Goal: Task Accomplishment & Management: Complete application form

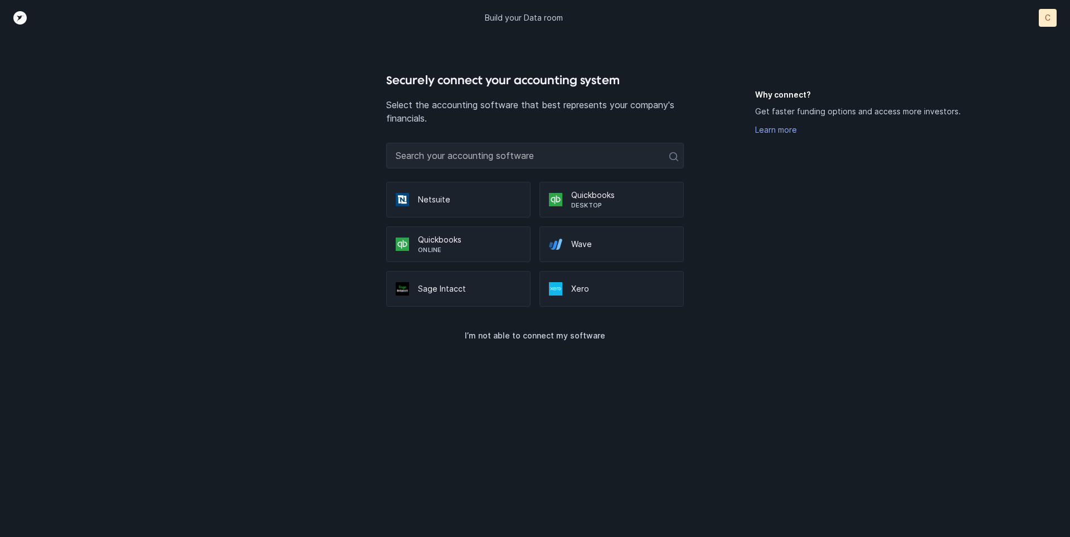
click at [482, 244] on p "Quickbooks" at bounding box center [469, 239] width 103 height 11
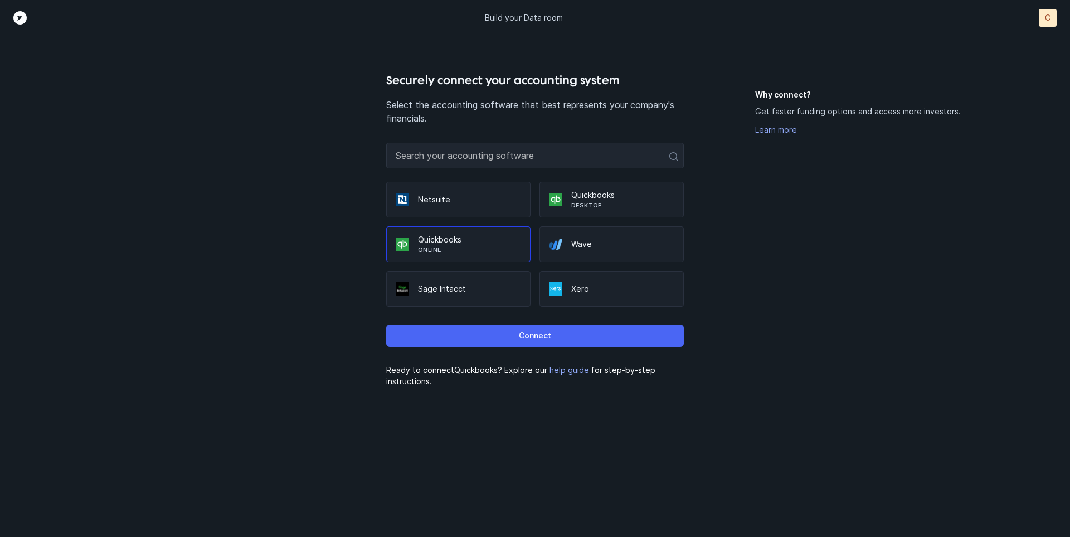
click at [538, 329] on p "Connect" at bounding box center [535, 335] width 32 height 13
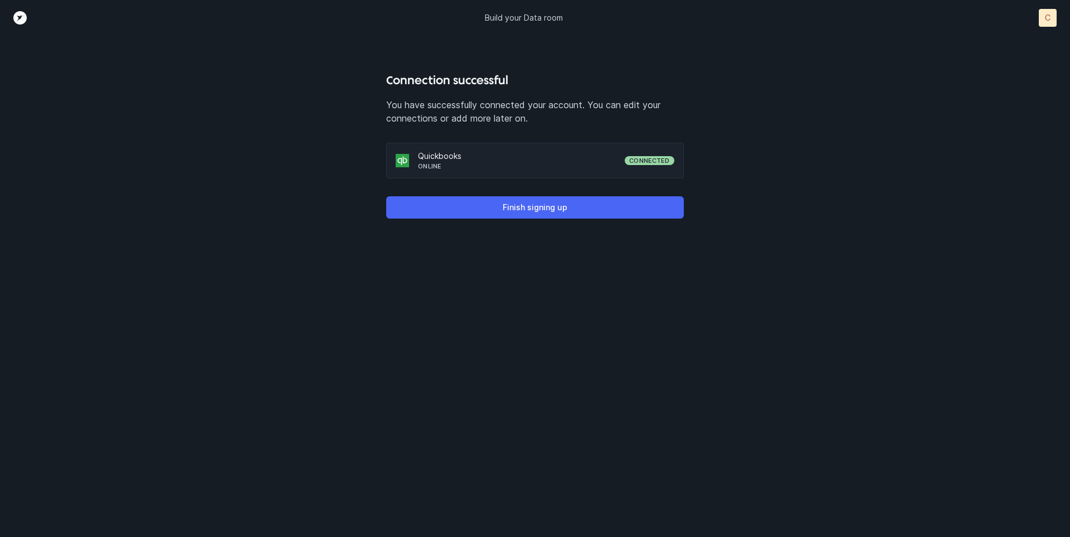
click at [622, 203] on button "Finish signing up" at bounding box center [534, 207] width 297 height 22
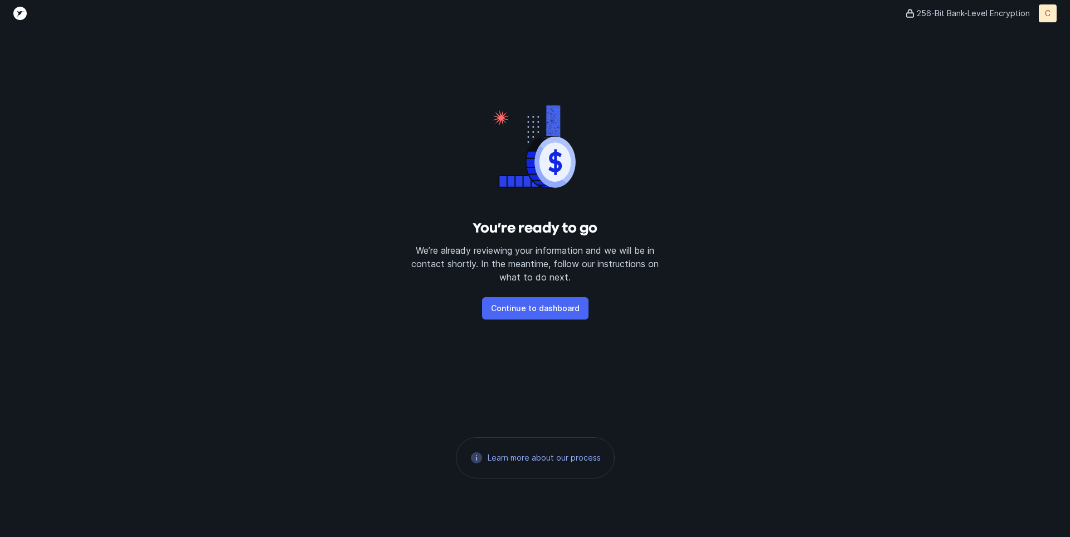
click at [573, 305] on p "Continue to dashboard" at bounding box center [535, 308] width 89 height 13
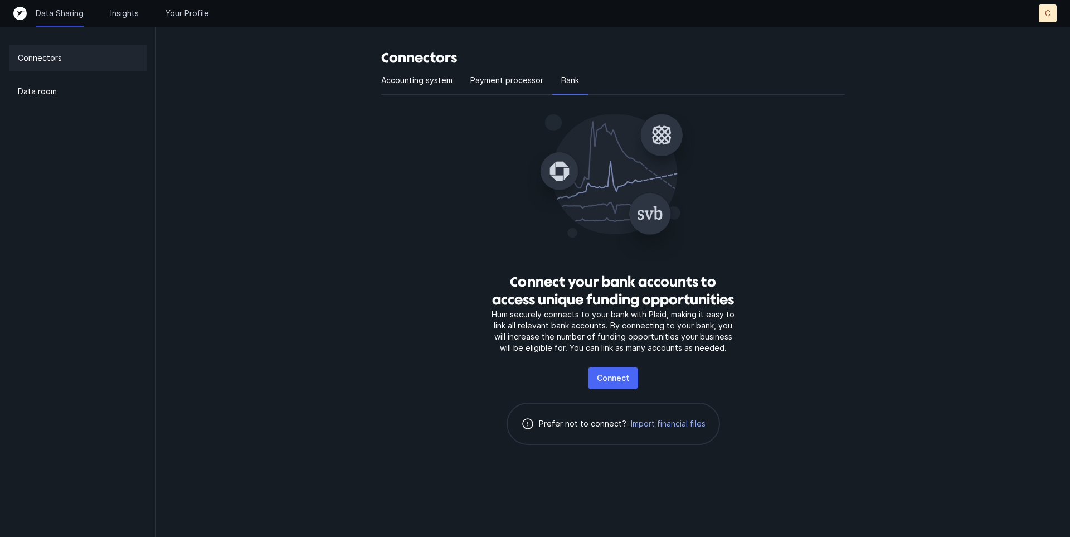
click at [620, 377] on p "Connect" at bounding box center [613, 377] width 32 height 13
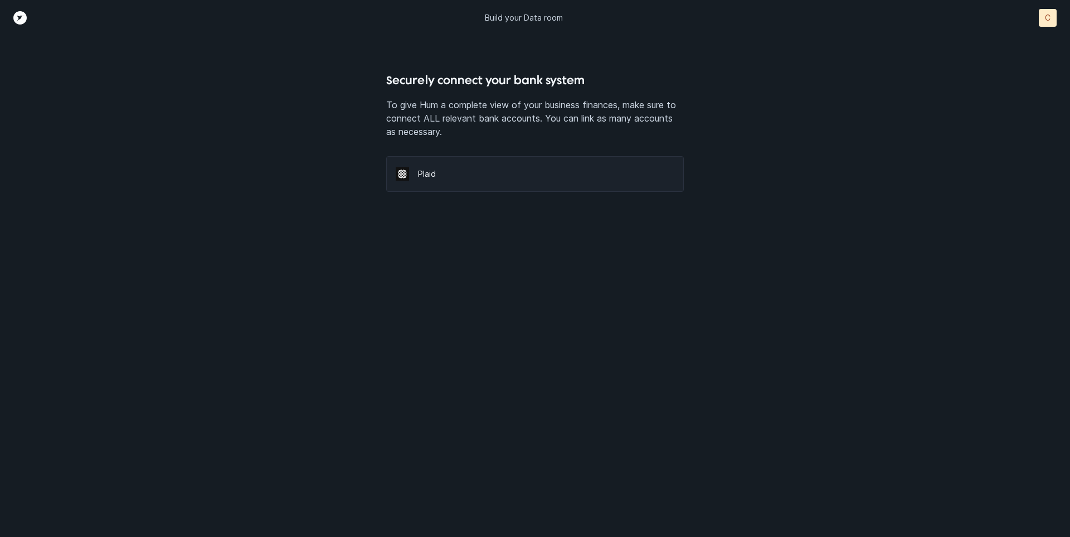
click at [503, 178] on p "Plaid" at bounding box center [546, 173] width 256 height 11
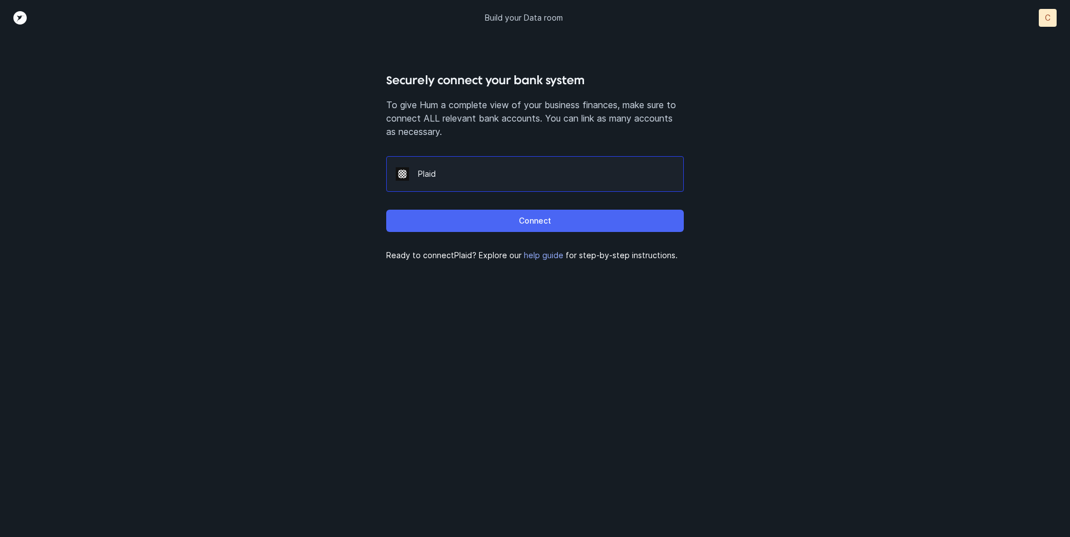
click at [525, 219] on p "Connect" at bounding box center [535, 220] width 32 height 13
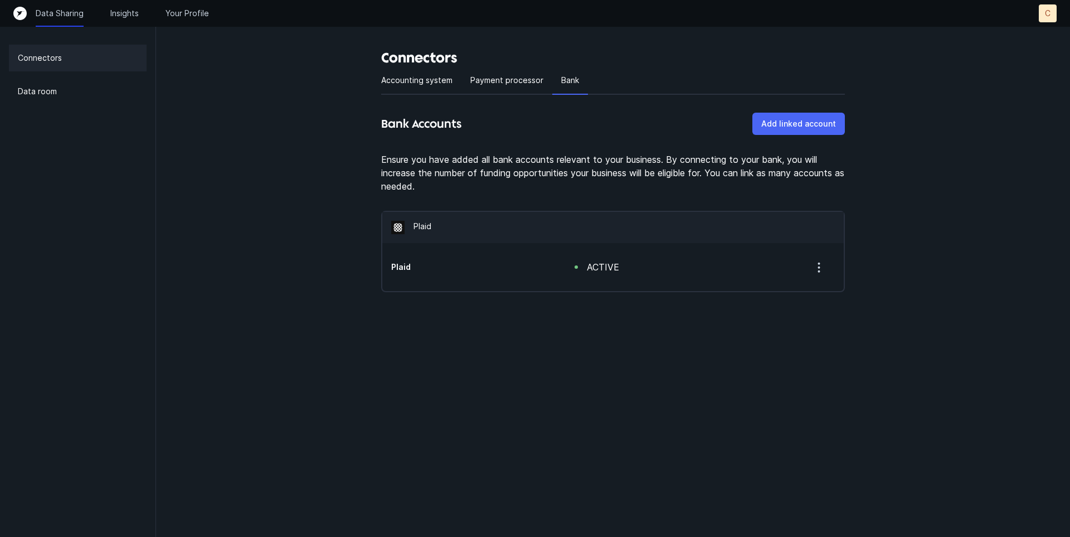
click at [788, 124] on p "Add linked account" at bounding box center [799, 123] width 75 height 13
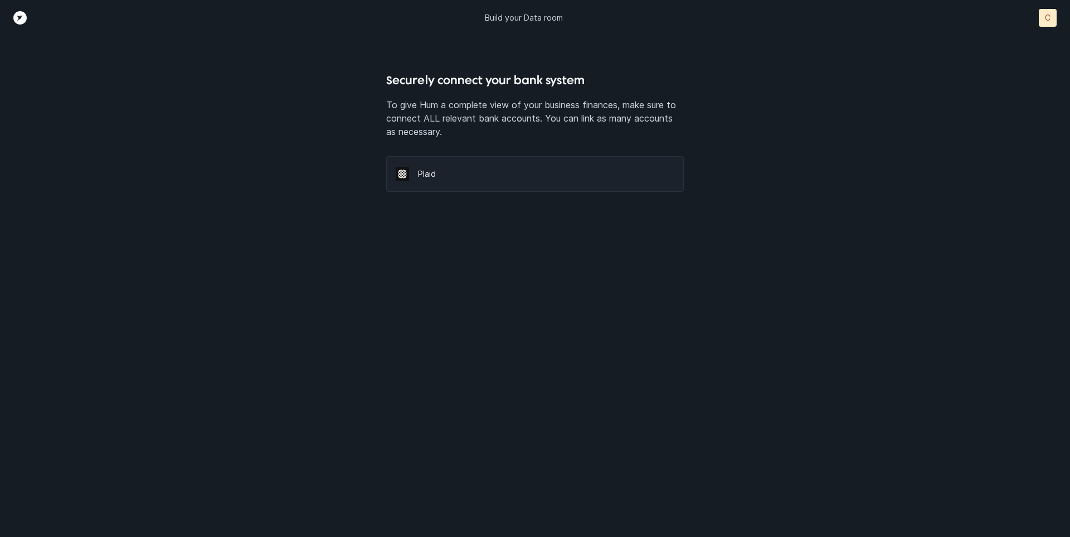
click at [480, 178] on p "Plaid" at bounding box center [546, 173] width 256 height 11
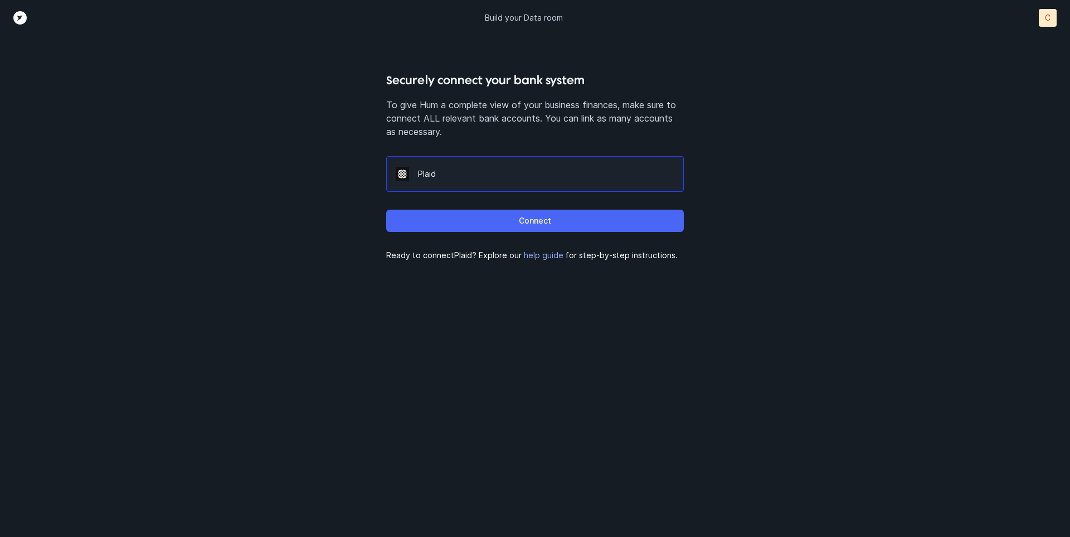
click at [496, 217] on button "Connect" at bounding box center [534, 221] width 297 height 22
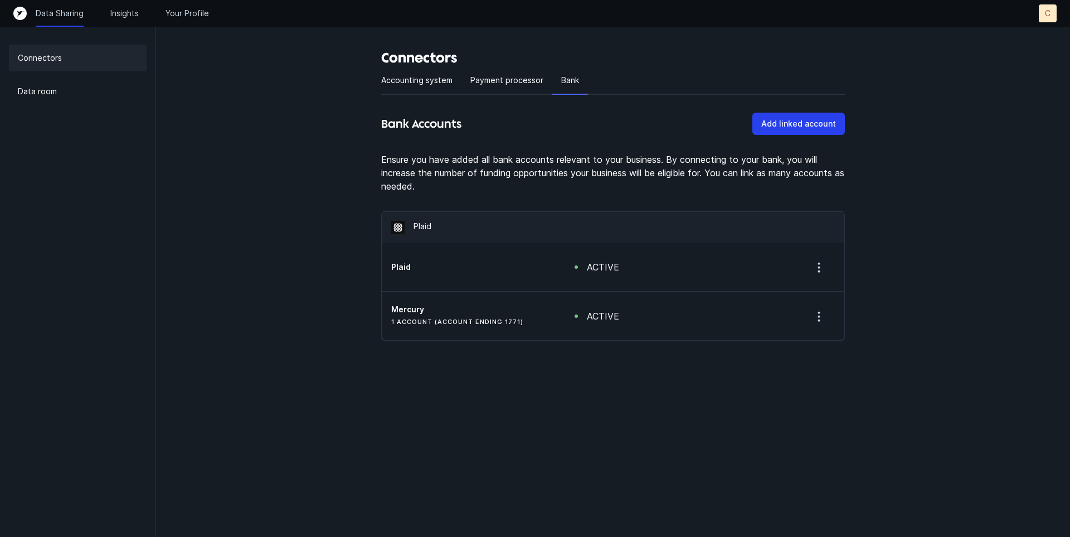
click at [820, 268] on icon "button" at bounding box center [819, 266] width 1 height 1
click at [758, 263] on div "active" at bounding box center [680, 266] width 229 height 21
click at [604, 265] on div "active" at bounding box center [603, 266] width 32 height 13
click at [408, 268] on h5 "Plaid" at bounding box center [465, 266] width 148 height 11
click at [506, 86] on p "Payment processor" at bounding box center [507, 80] width 73 height 13
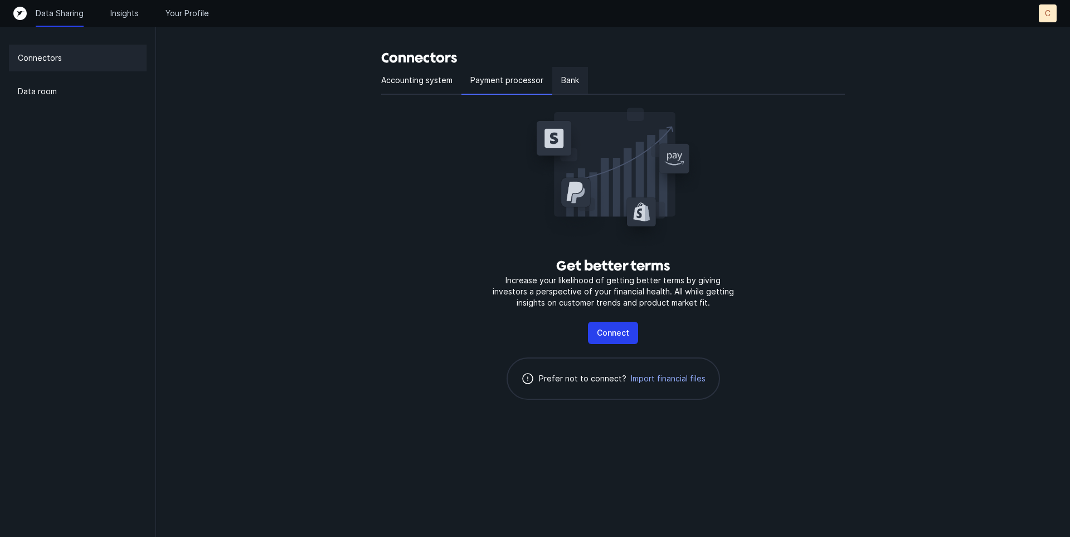
click at [568, 79] on p "Bank" at bounding box center [570, 80] width 18 height 13
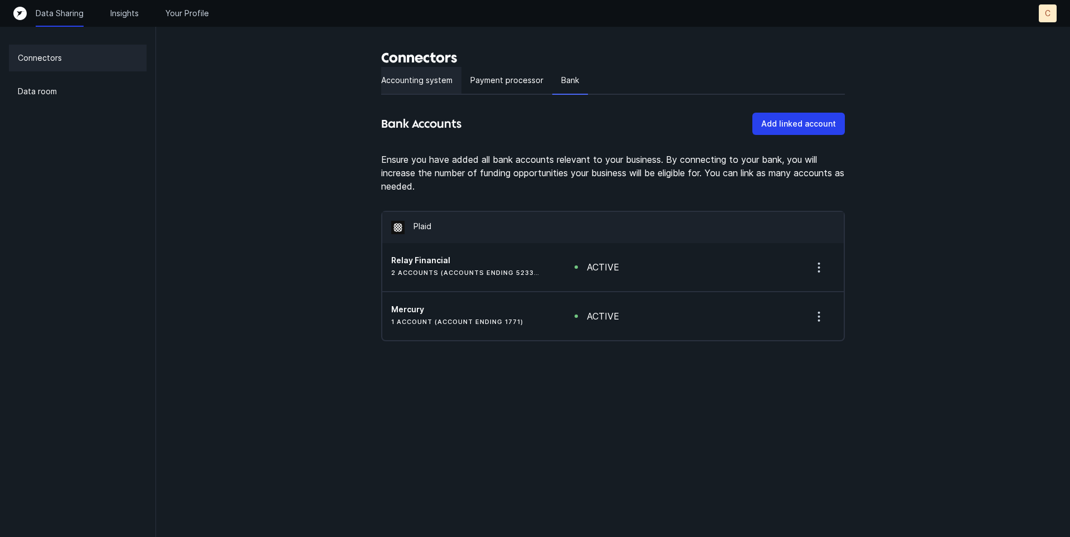
click at [415, 81] on p "Accounting system" at bounding box center [416, 80] width 71 height 13
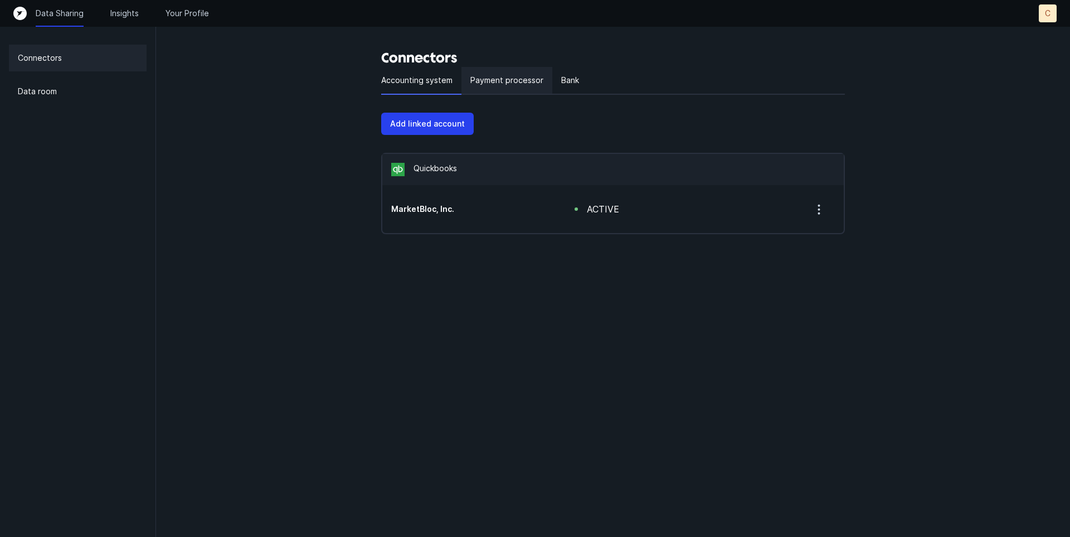
click at [506, 79] on p "Payment processor" at bounding box center [507, 80] width 73 height 13
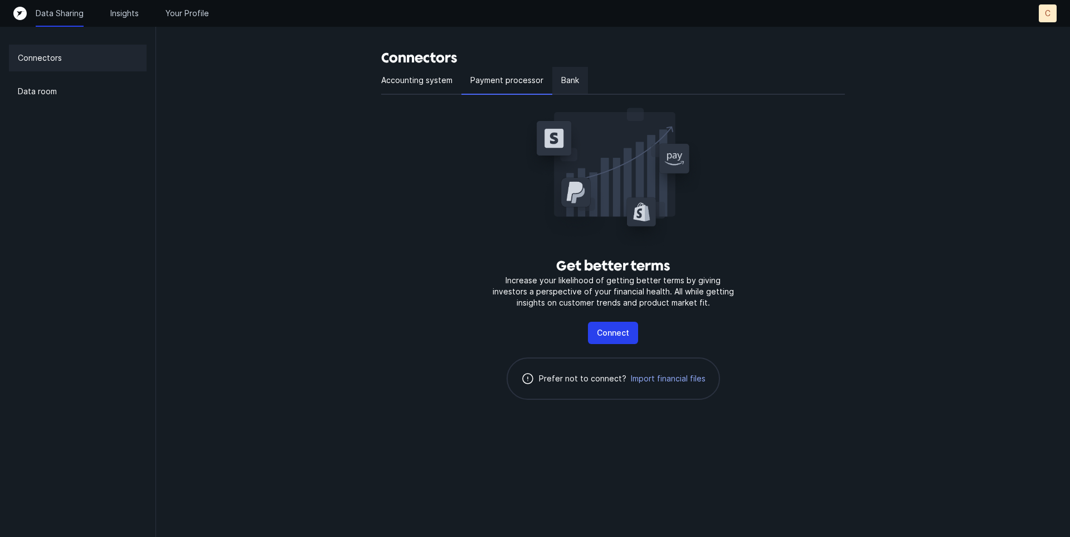
click at [552, 79] on div "Bank" at bounding box center [570, 81] width 36 height 28
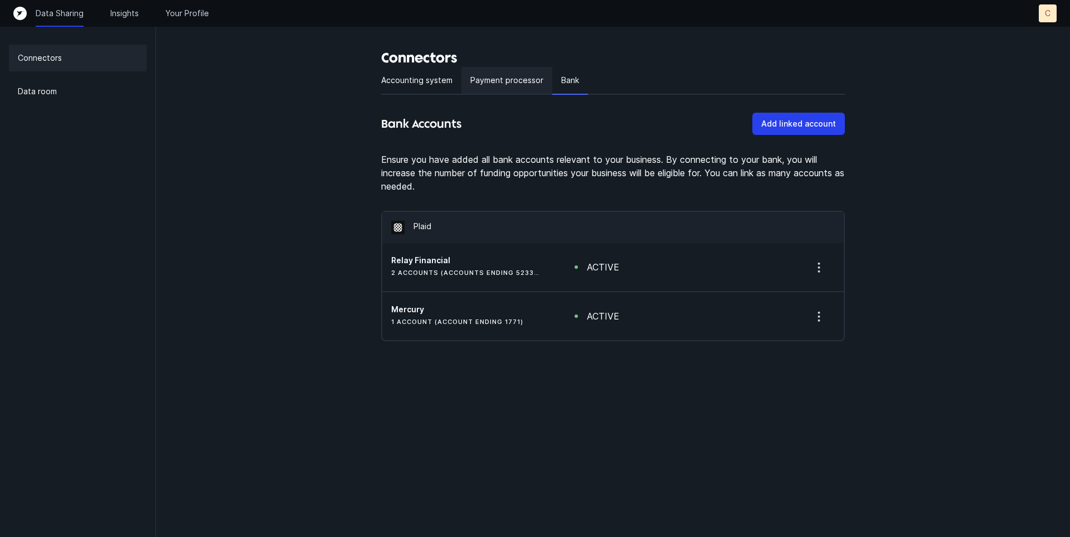
click at [497, 73] on div "Payment processor" at bounding box center [507, 81] width 91 height 28
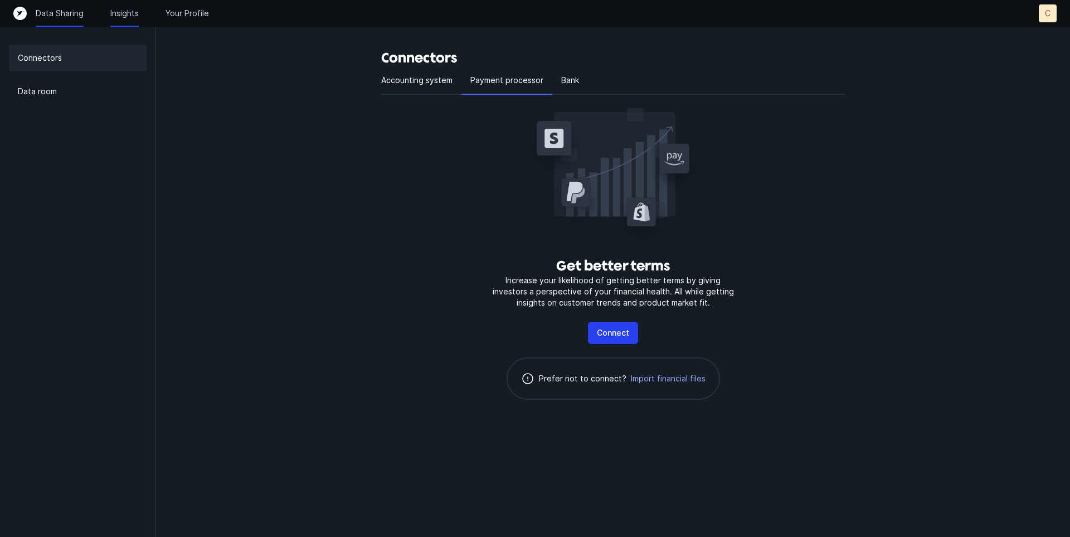
click at [125, 18] on p "Insights" at bounding box center [124, 13] width 28 height 11
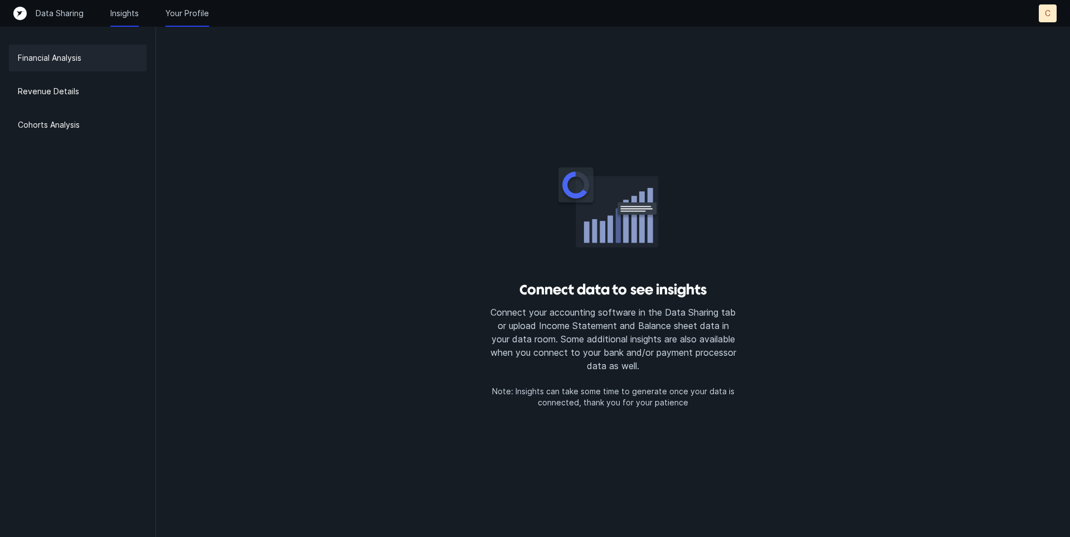
click at [191, 13] on p "Your Profile" at bounding box center [187, 13] width 43 height 11
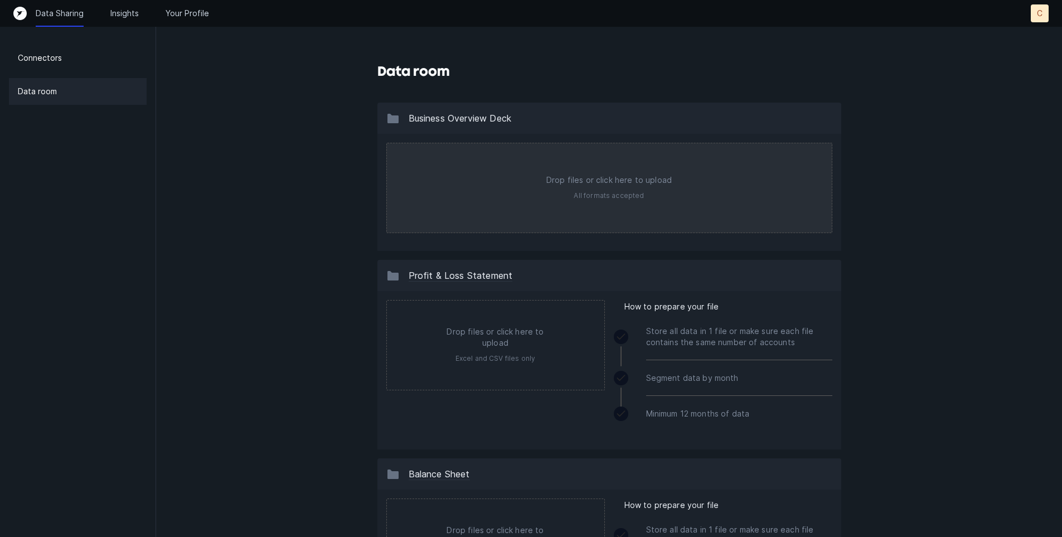
click at [627, 188] on input "file" at bounding box center [609, 187] width 445 height 89
type input "C:\fakepath\REX_Investor-Deck_Preseed.pdf"
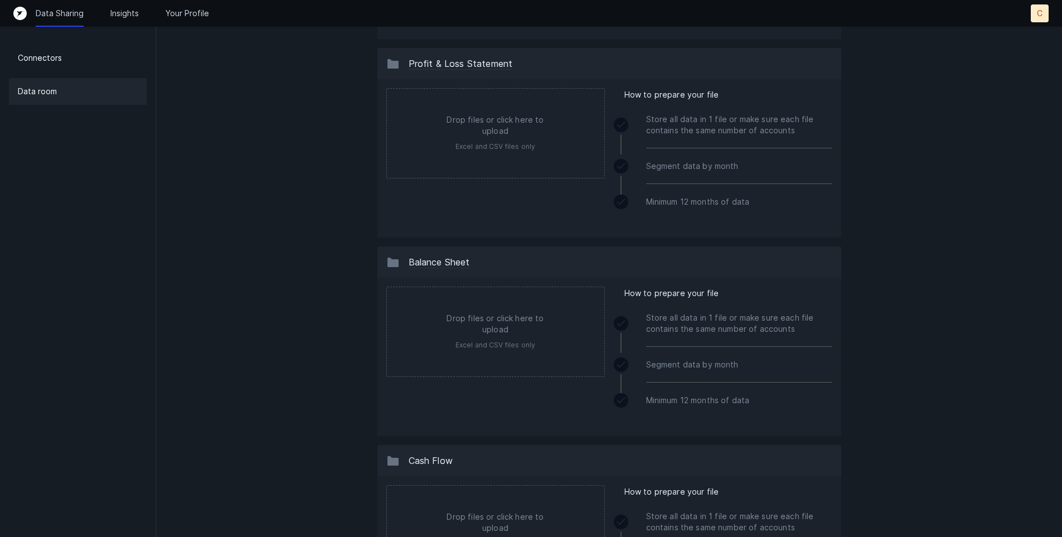
scroll to position [255, 0]
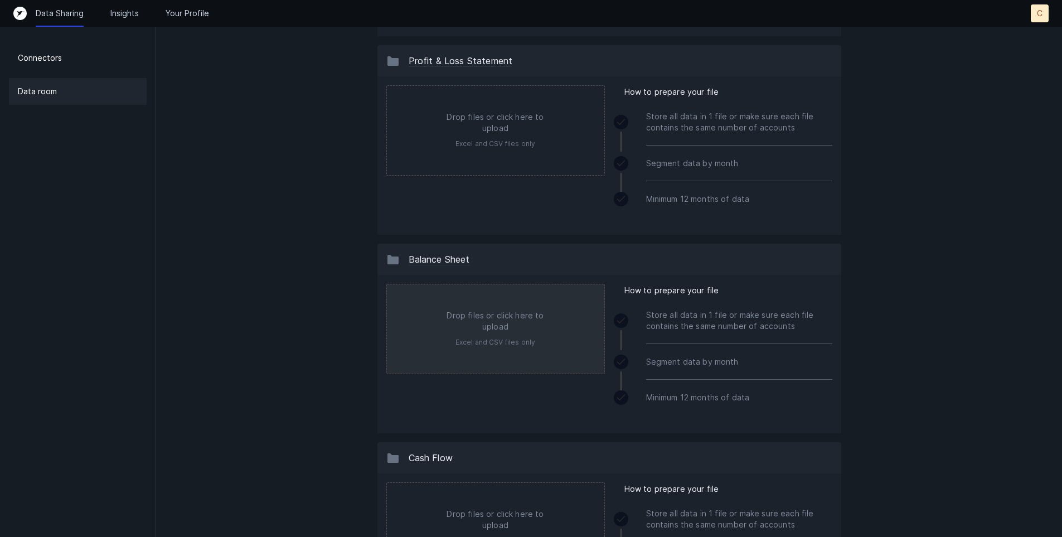
click at [549, 338] on input "file" at bounding box center [495, 328] width 217 height 89
type input "C:\fakepath\Marketbloc BS PL as of 06.30.25.xlsx"
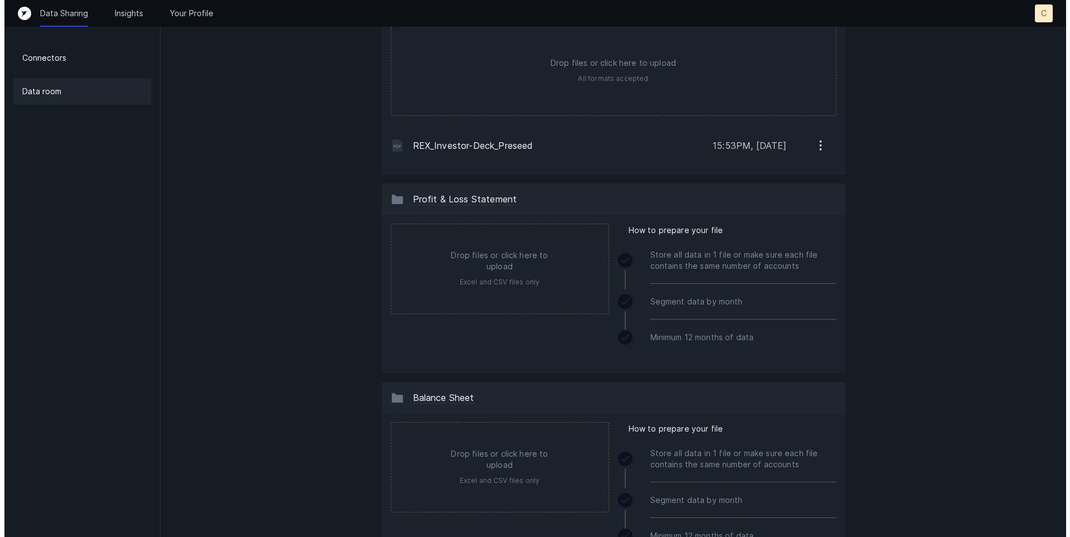
scroll to position [0, 0]
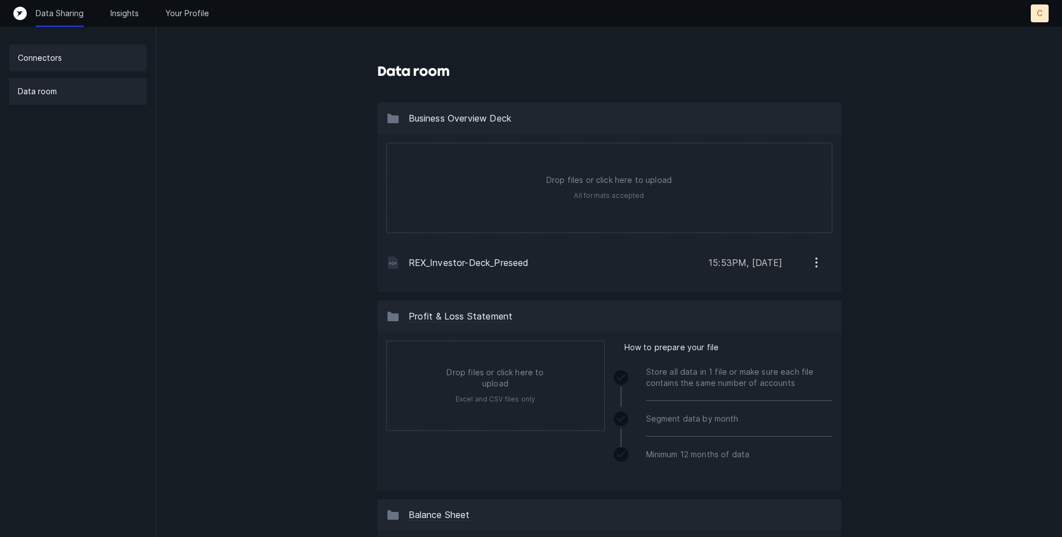
click at [49, 54] on p "Connectors" at bounding box center [40, 57] width 44 height 13
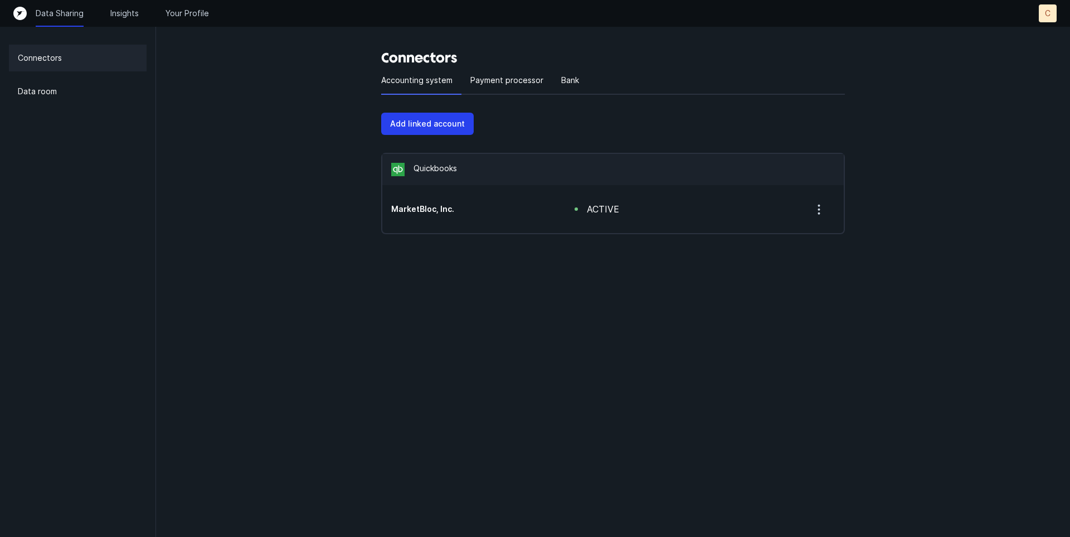
click at [1049, 13] on p "C" at bounding box center [1048, 13] width 6 height 11
click at [20, 17] on icon "Top" at bounding box center [19, 13] width 13 height 13
